Goal: Transaction & Acquisition: Purchase product/service

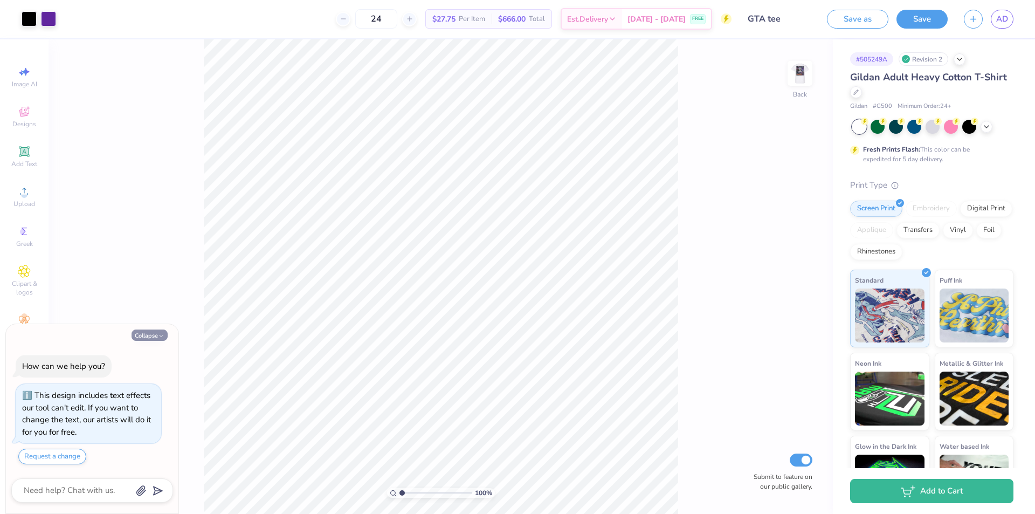
click at [158, 337] on icon "button" at bounding box center [161, 336] width 6 height 6
type textarea "x"
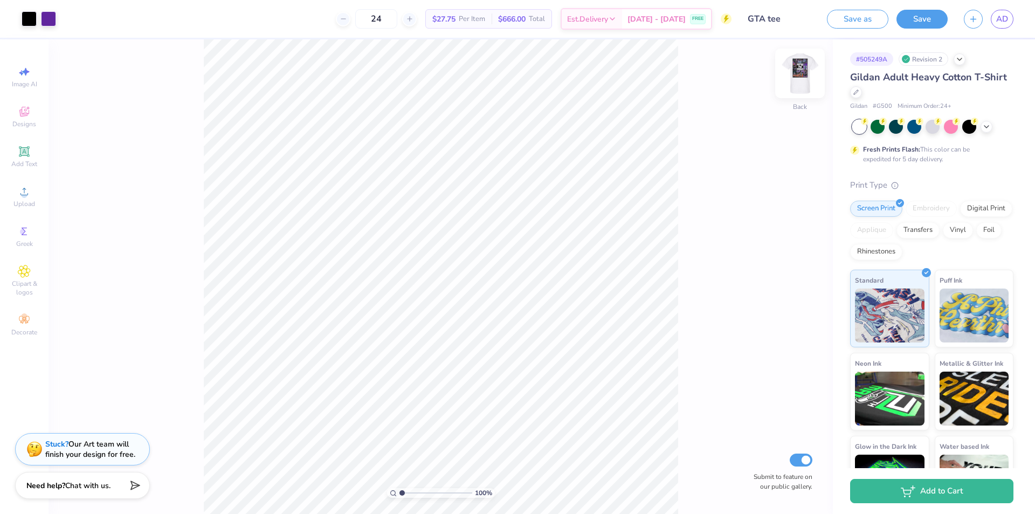
click at [794, 82] on img at bounding box center [799, 73] width 43 height 43
drag, startPoint x: 403, startPoint y: 492, endPoint x: 410, endPoint y: 493, distance: 7.0
type input "2.08"
click at [410, 493] on input "range" at bounding box center [435, 493] width 73 height 10
click at [123, 20] on div at bounding box center [126, 17] width 15 height 15
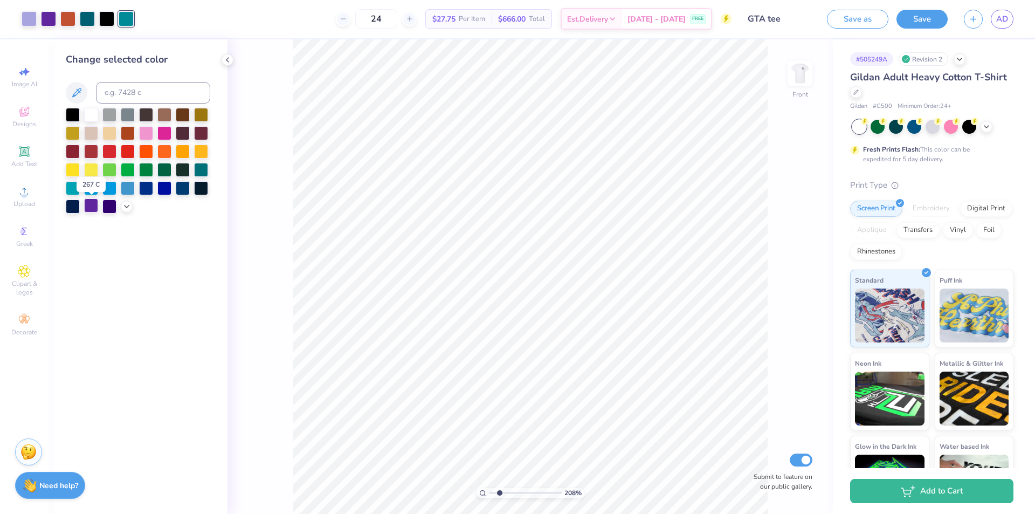
click at [92, 209] on div at bounding box center [91, 205] width 14 height 14
click at [347, 19] on icon at bounding box center [344, 19] width 8 height 8
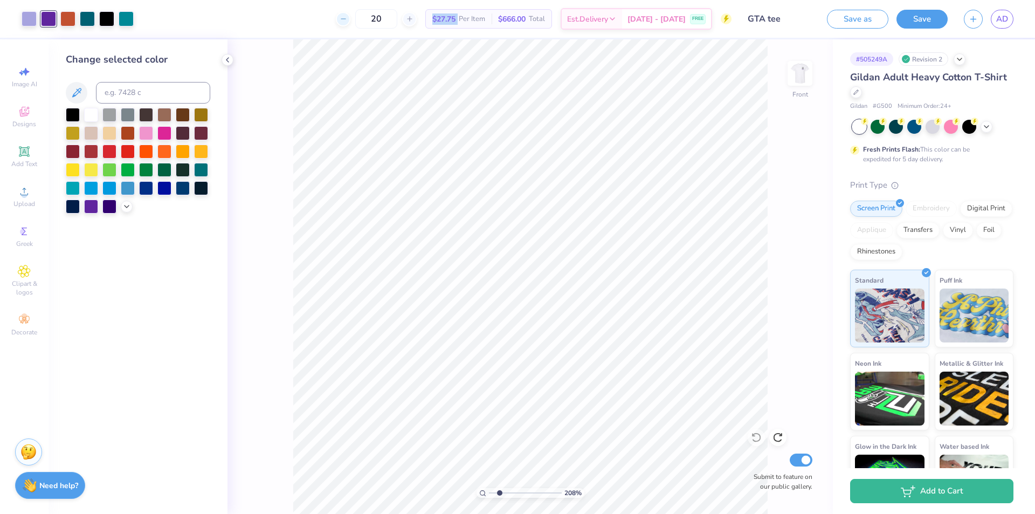
click at [347, 19] on icon at bounding box center [344, 19] width 8 height 8
click at [323, 18] on div "18 Per Item Total Est. Delivery N/A FREE" at bounding box center [437, 19] width 590 height 38
click at [417, 14] on div at bounding box center [409, 19] width 15 height 15
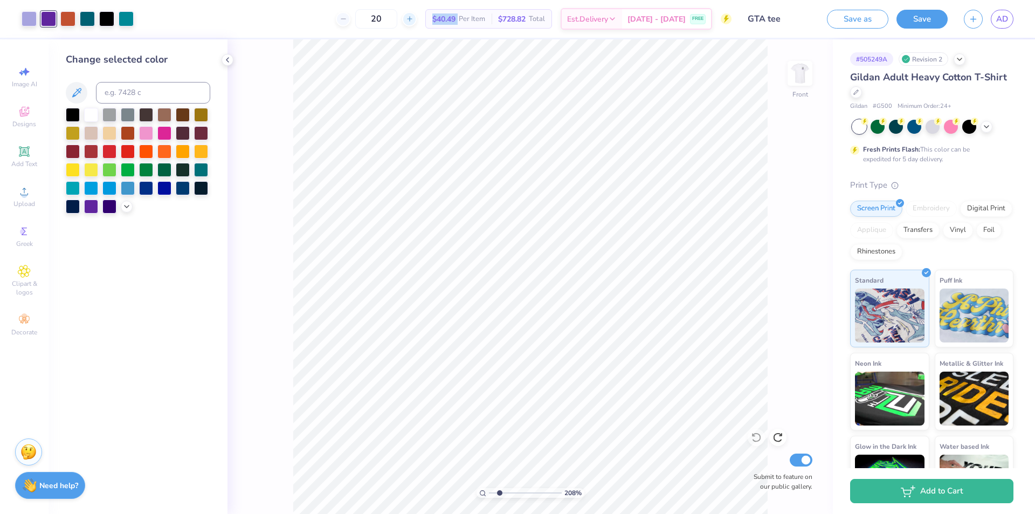
click at [417, 14] on div at bounding box center [409, 19] width 15 height 15
type input "24"
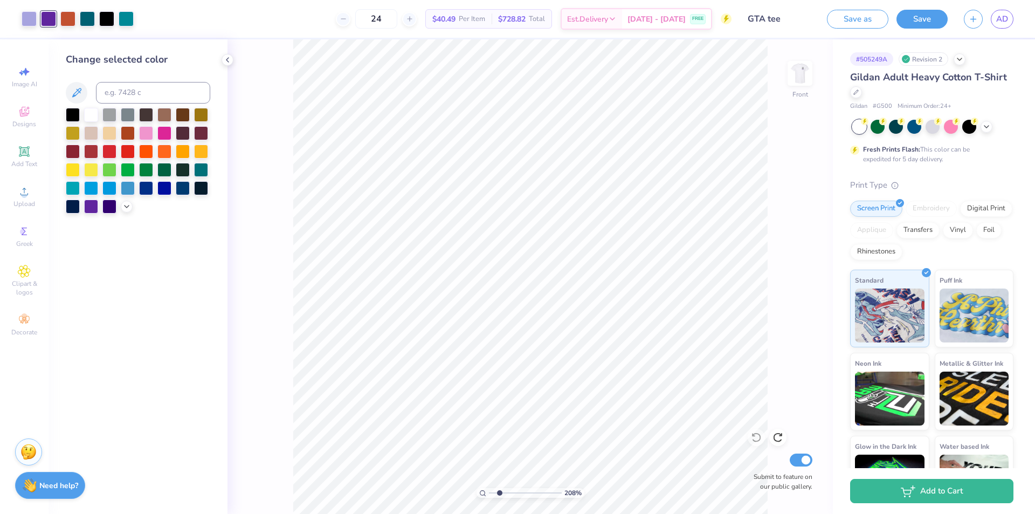
click at [318, 18] on div "24 $40.49 Per Item $728.82 Total Est. Delivery [DATE] - [DATE] FREE" at bounding box center [437, 19] width 590 height 38
click at [88, 20] on div at bounding box center [87, 17] width 15 height 15
click at [89, 205] on div at bounding box center [91, 205] width 14 height 14
click at [25, 22] on div at bounding box center [29, 17] width 15 height 15
click at [93, 115] on div at bounding box center [91, 114] width 14 height 14
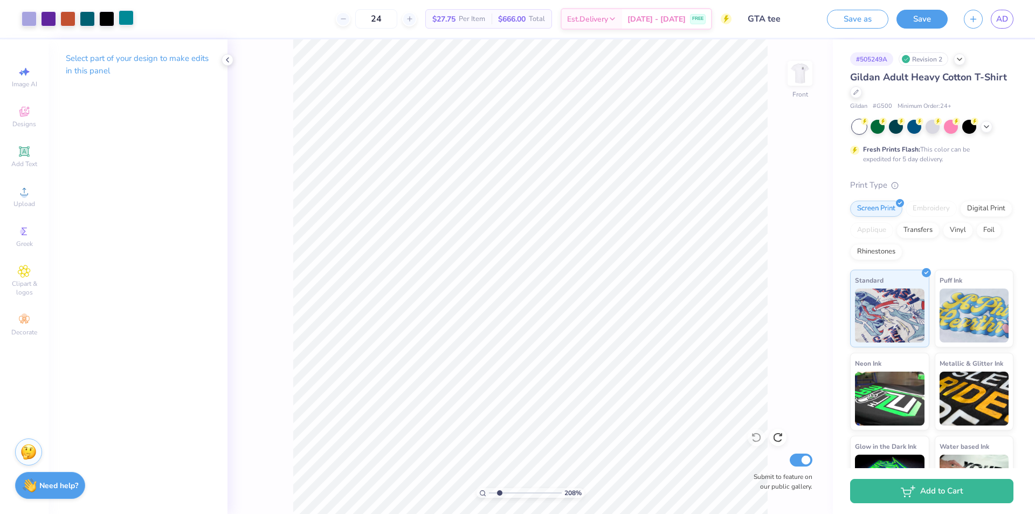
click at [129, 23] on div at bounding box center [126, 17] width 15 height 15
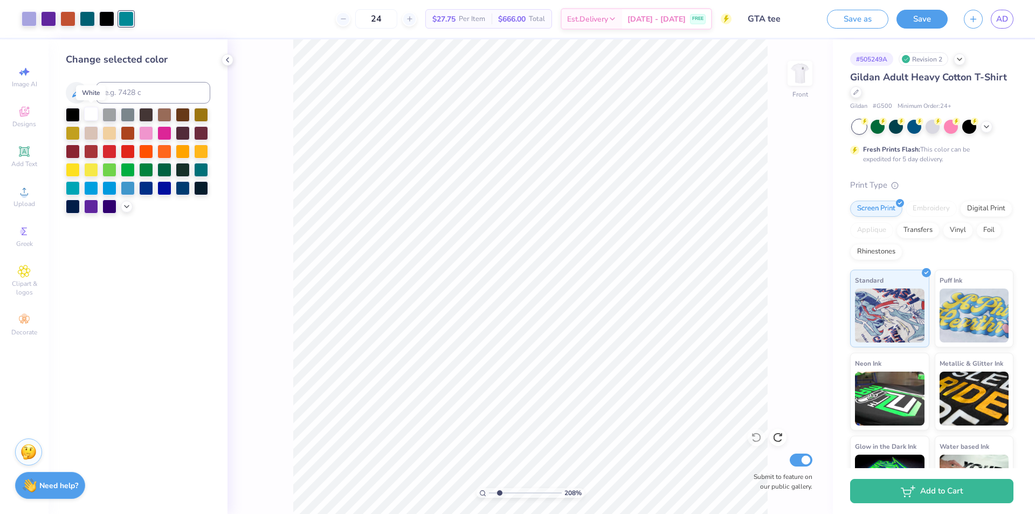
click at [85, 113] on div at bounding box center [91, 114] width 14 height 14
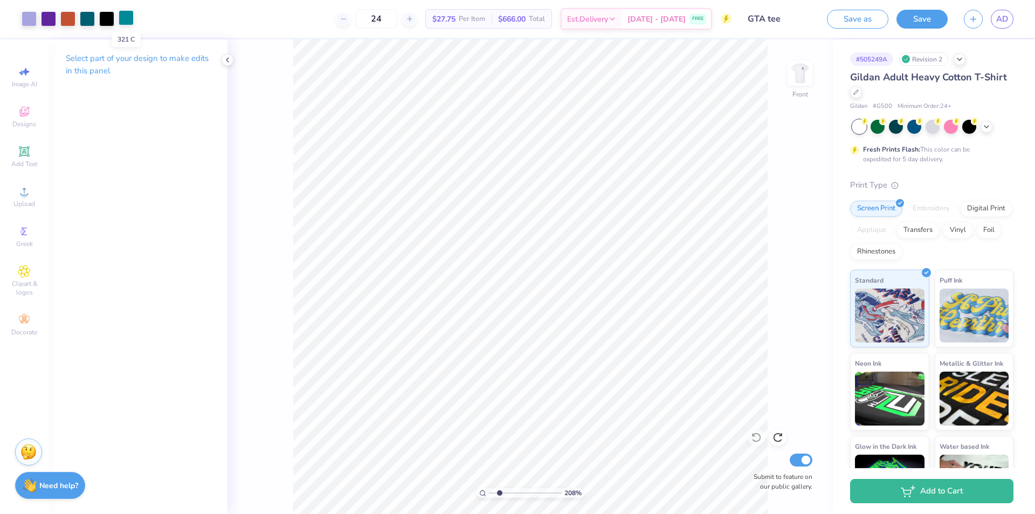
click at [128, 22] on div at bounding box center [126, 17] width 15 height 15
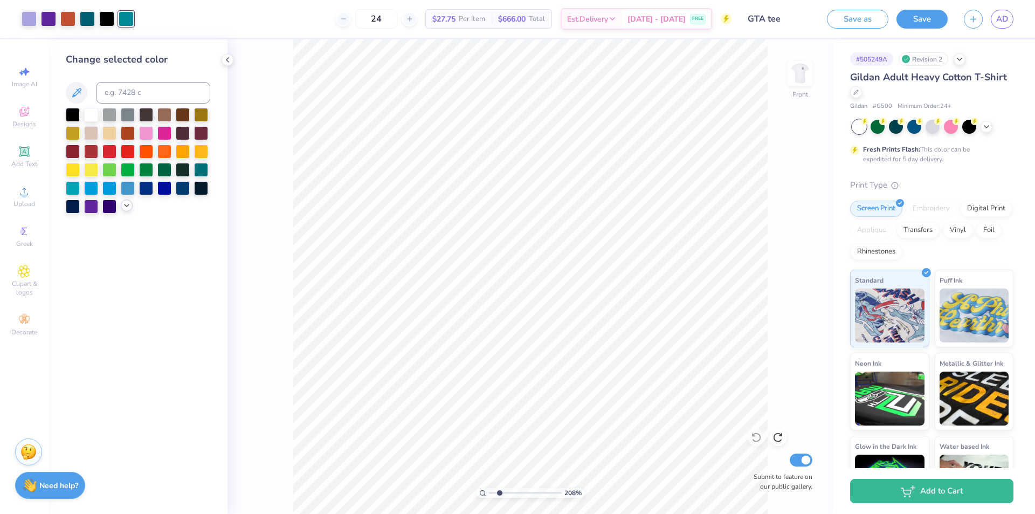
click at [127, 212] on div at bounding box center [138, 161] width 144 height 106
click at [617, 18] on icon at bounding box center [612, 20] width 9 height 9
click at [608, 22] on span "Est. Delivery" at bounding box center [587, 20] width 41 height 11
